Goal: Navigation & Orientation: Understand site structure

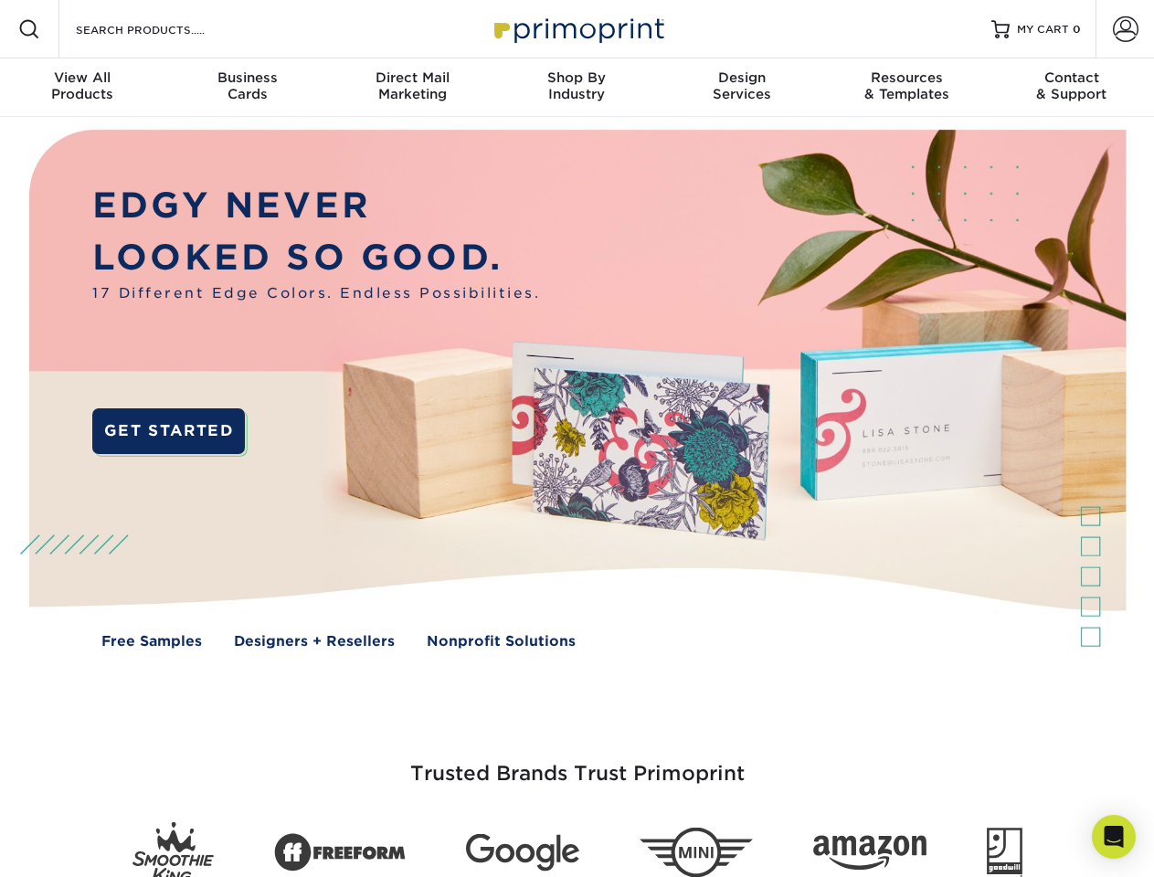
click at [576, 438] on img at bounding box center [576, 402] width 1142 height 571
click at [29, 29] on span at bounding box center [29, 29] width 22 height 22
click at [1124, 29] on span at bounding box center [1126, 29] width 26 height 26
click at [82, 88] on div "View All Products" at bounding box center [82, 85] width 164 height 33
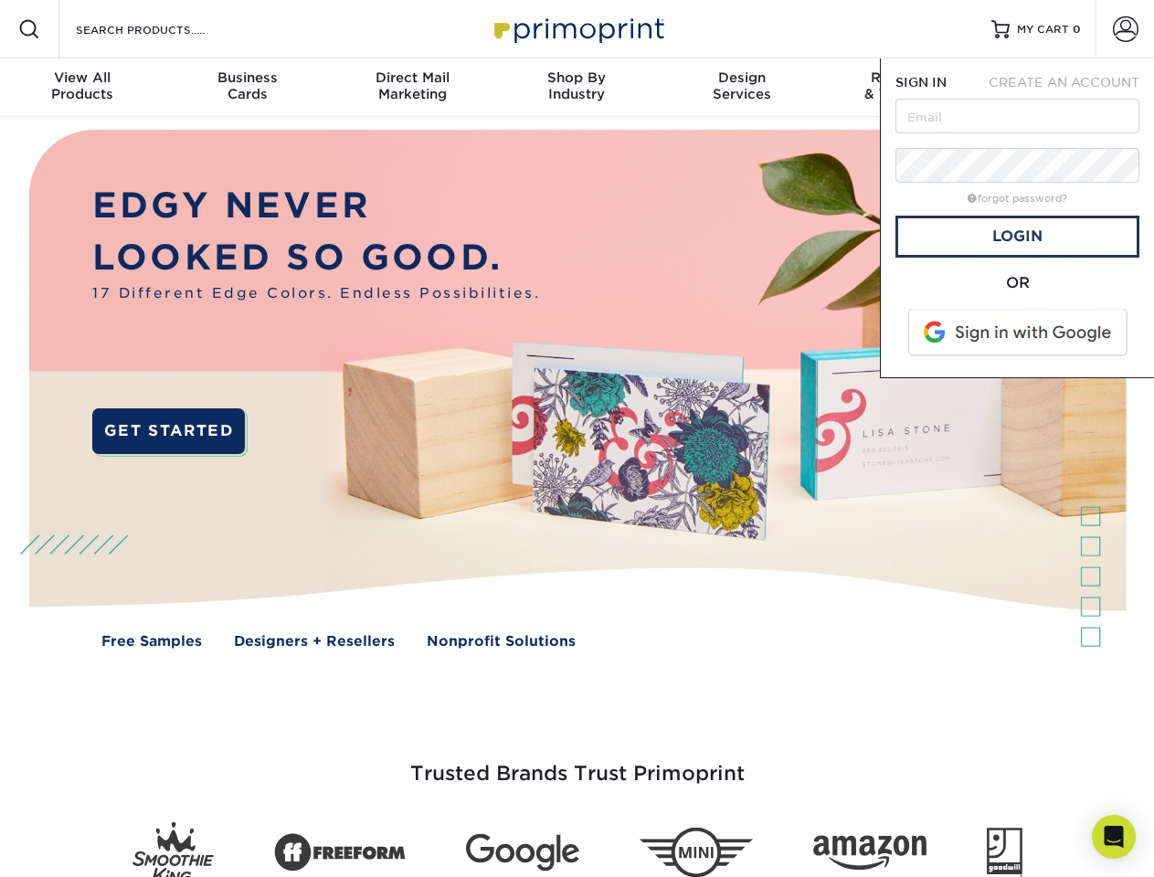
click at [247, 88] on div "Business Cards" at bounding box center [246, 85] width 164 height 33
click at [412, 88] on div "Direct Mail Marketing" at bounding box center [412, 85] width 164 height 33
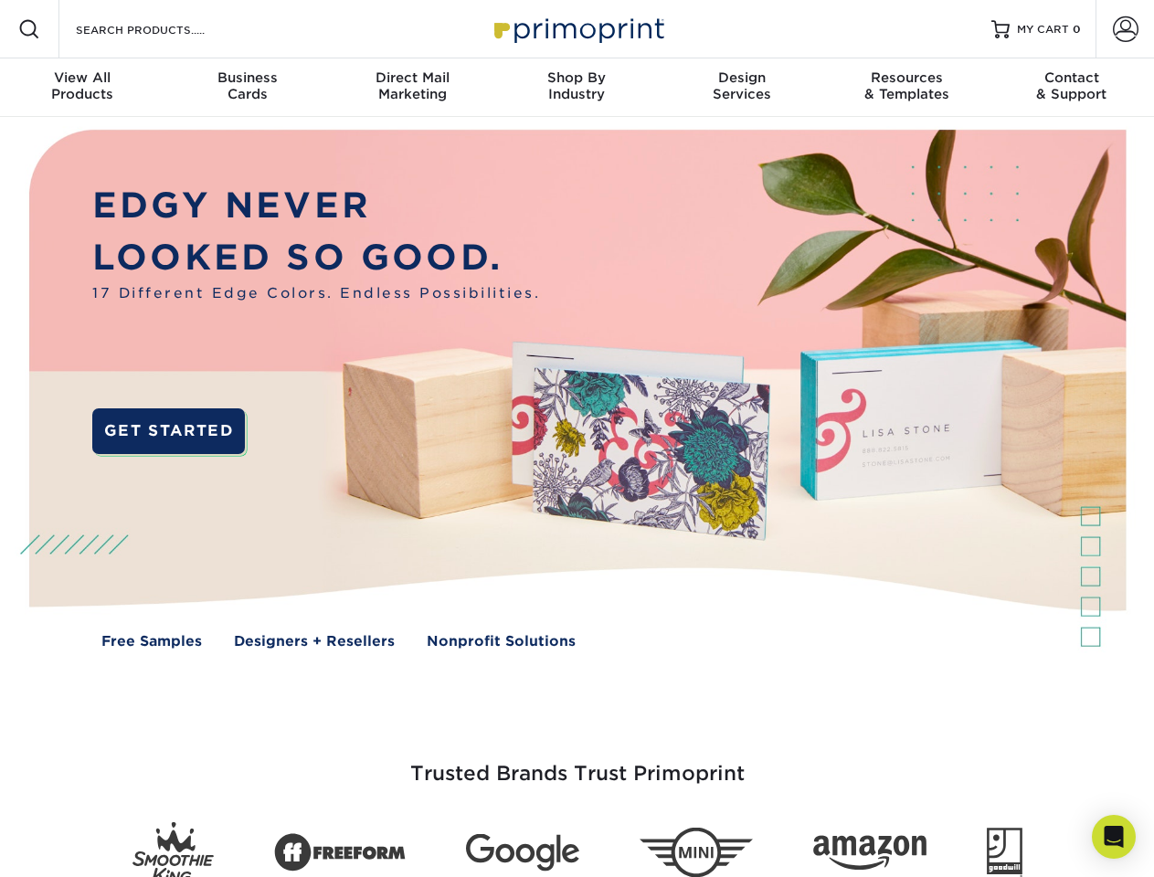
click at [576, 88] on div "Shop By Industry" at bounding box center [576, 85] width 164 height 33
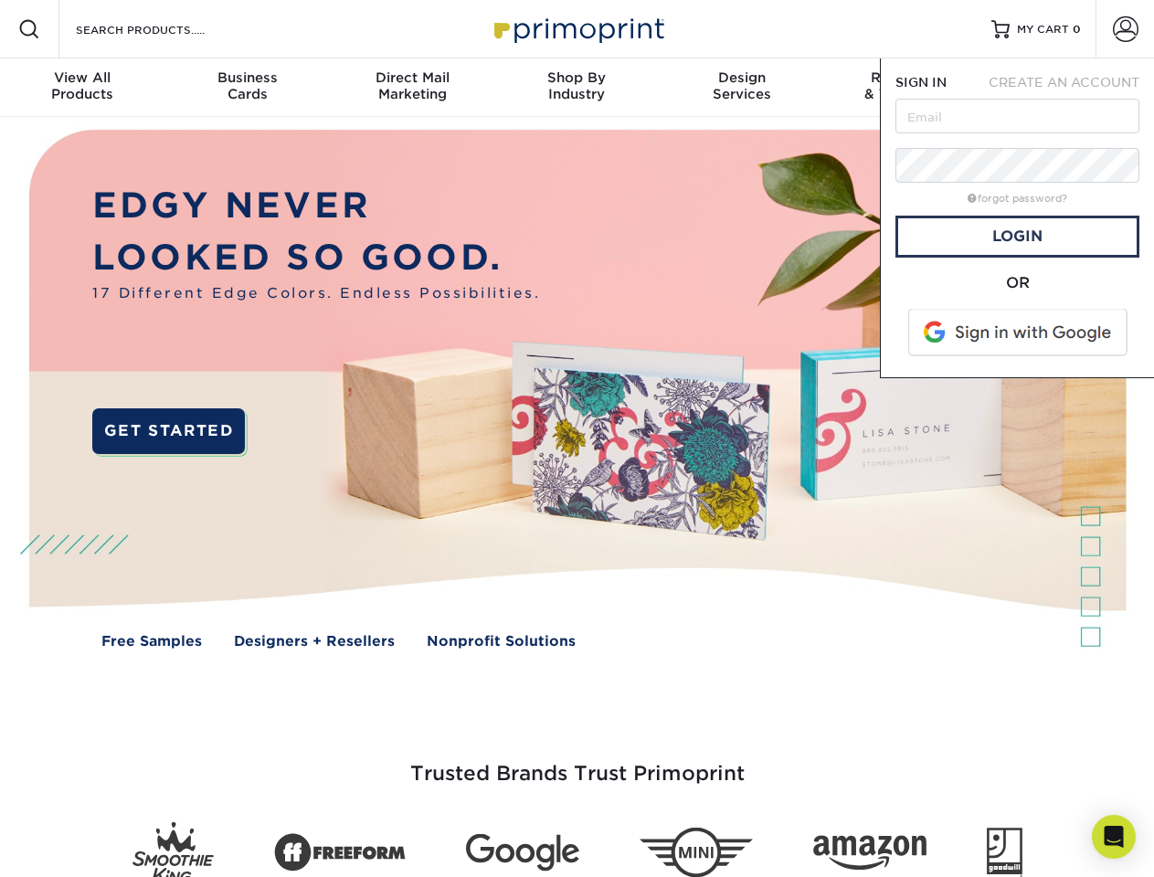
click at [742, 88] on div "Design Services" at bounding box center [741, 85] width 164 height 33
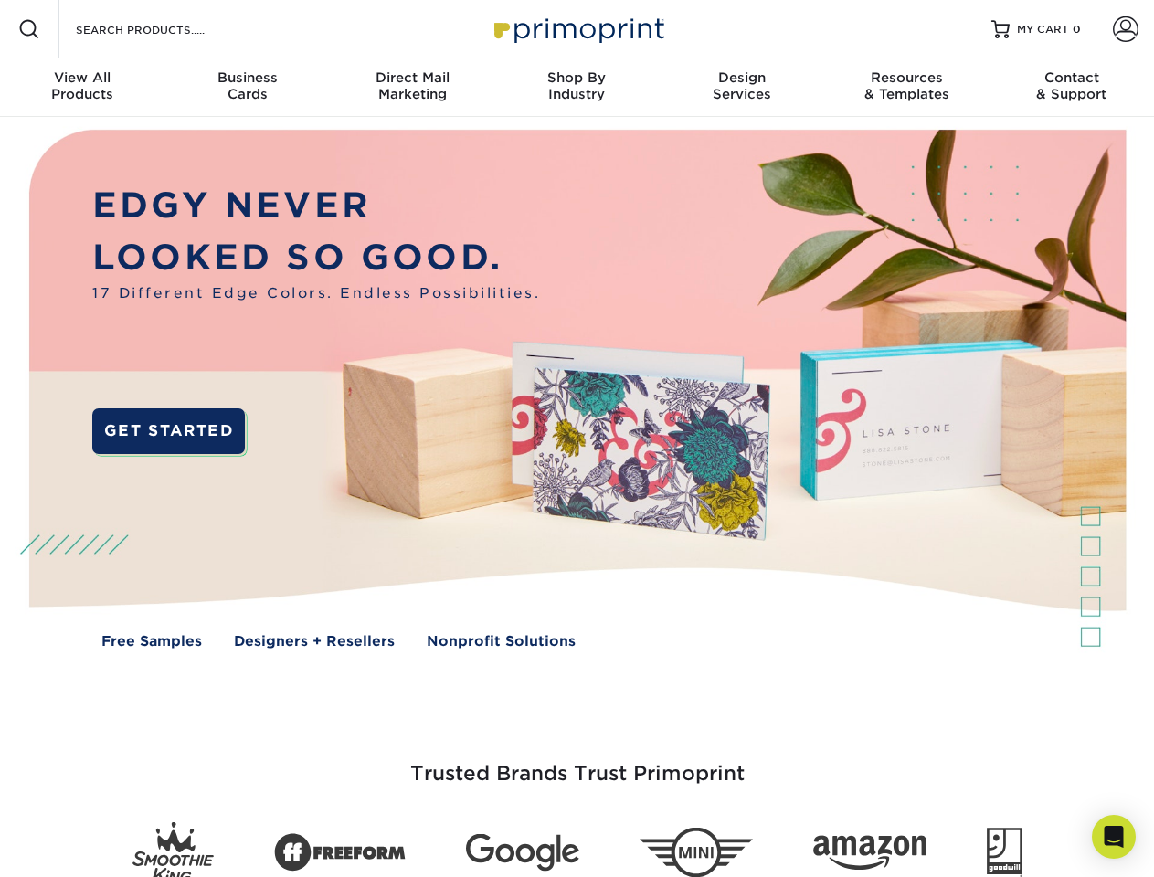
click at [906, 88] on span "SIGN IN" at bounding box center [920, 82] width 51 height 15
click at [1071, 88] on div "Contact & Support" at bounding box center [1071, 85] width 164 height 33
